Goal: Task Accomplishment & Management: Manage account settings

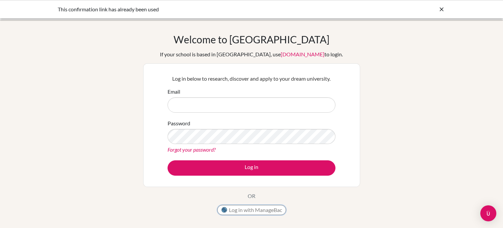
click at [249, 215] on button "Log in with ManageBac" at bounding box center [251, 210] width 69 height 10
click at [225, 106] on input "janisha.kundu@utb.helsing.se" at bounding box center [252, 104] width 168 height 15
type input "janisha.kundu@utb.helsingborg.se"
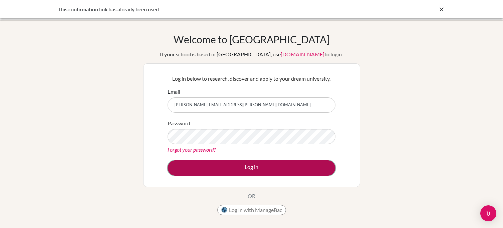
click at [206, 169] on button "Log in" at bounding box center [252, 168] width 168 height 15
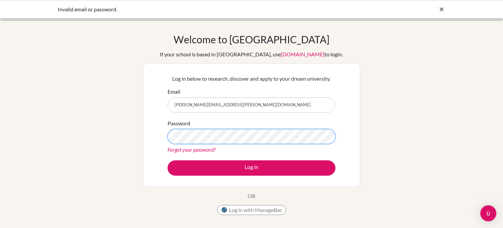
click at [168, 161] on button "Log in" at bounding box center [252, 168] width 168 height 15
